Goal: Task Accomplishment & Management: Manage account settings

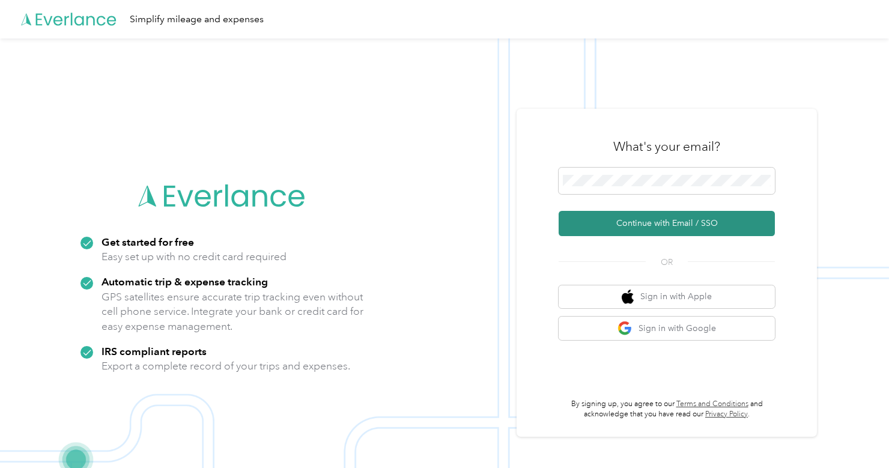
click at [624, 216] on button "Continue with Email / SSO" at bounding box center [667, 223] width 216 height 25
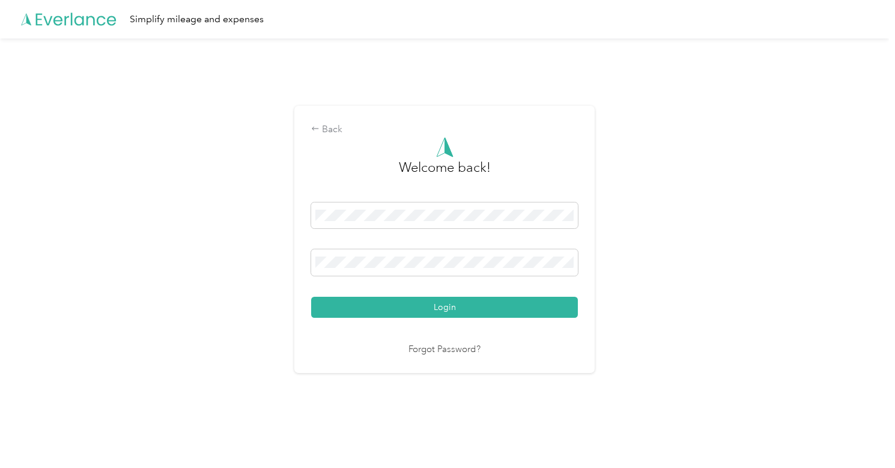
click at [448, 306] on button "Login" at bounding box center [444, 307] width 267 height 21
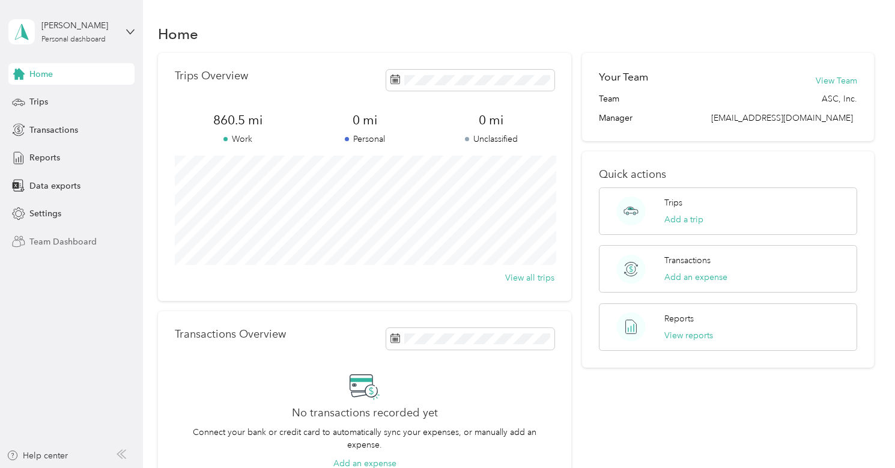
click at [53, 239] on span "Team Dashboard" at bounding box center [62, 242] width 67 height 13
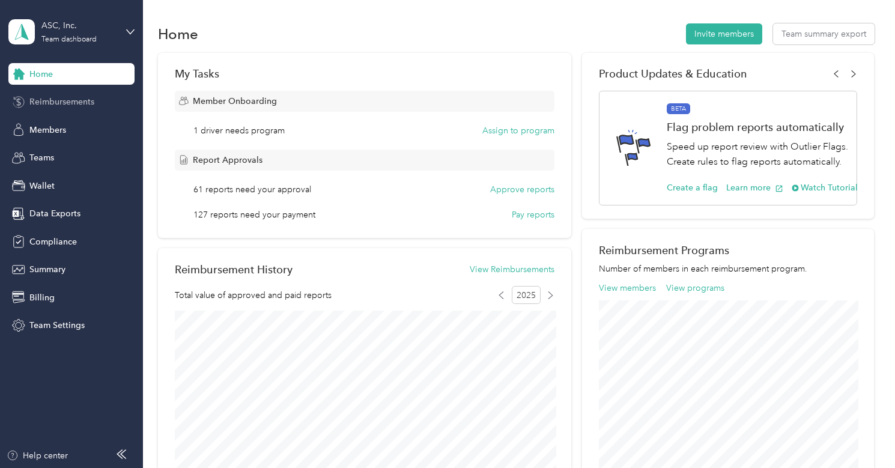
click at [78, 108] on span "Reimbursements" at bounding box center [61, 102] width 65 height 13
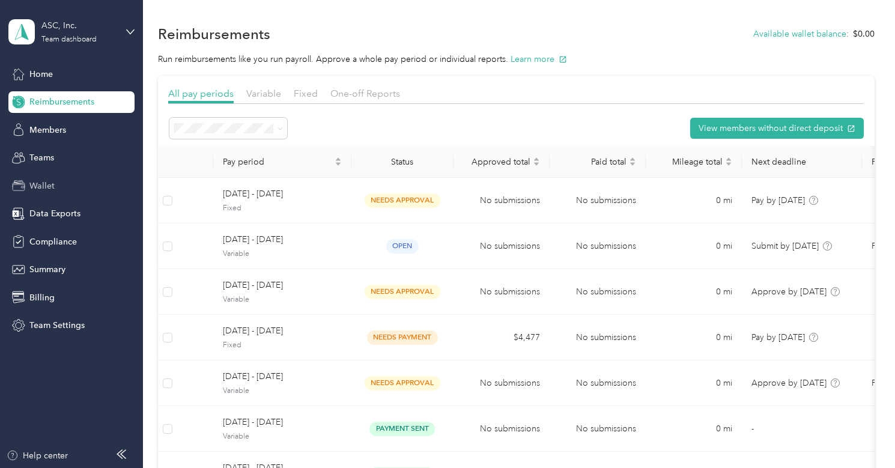
click at [45, 182] on span "Wallet" at bounding box center [41, 186] width 25 height 13
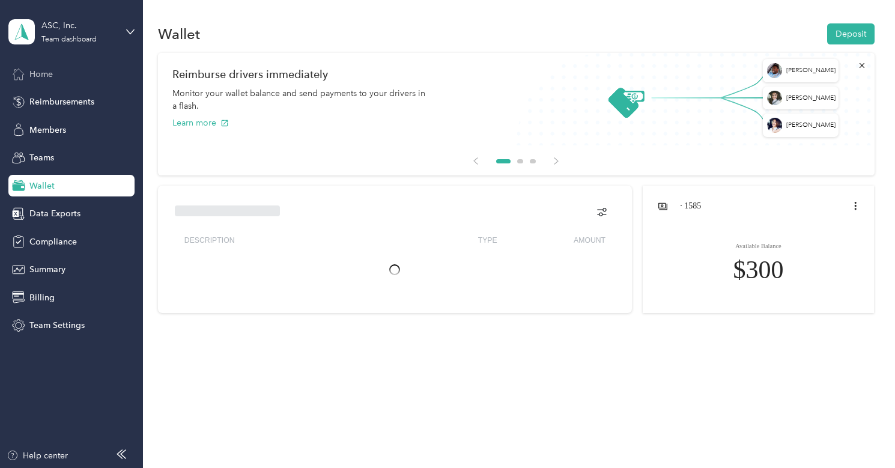
click at [52, 78] on span "Home" at bounding box center [40, 74] width 23 height 13
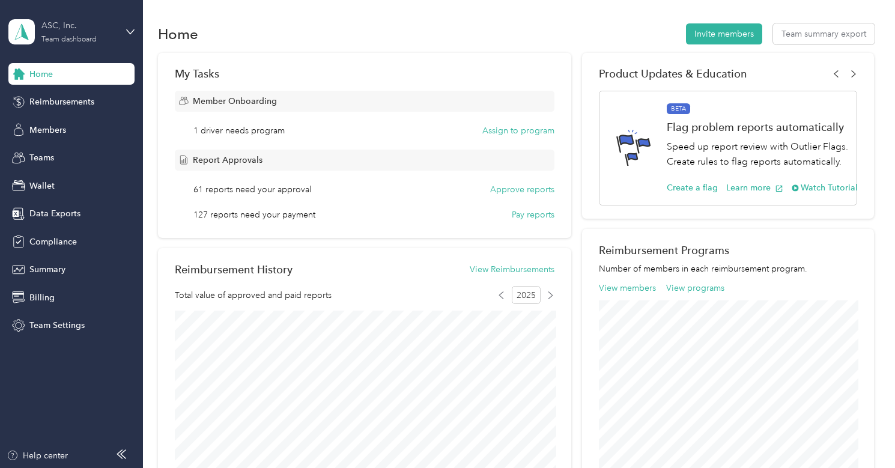
click at [69, 29] on div "ASC, Inc." at bounding box center [78, 25] width 75 height 13
click at [67, 145] on div "Log out" at bounding box center [135, 153] width 236 height 21
